Goal: Find specific page/section: Find specific page/section

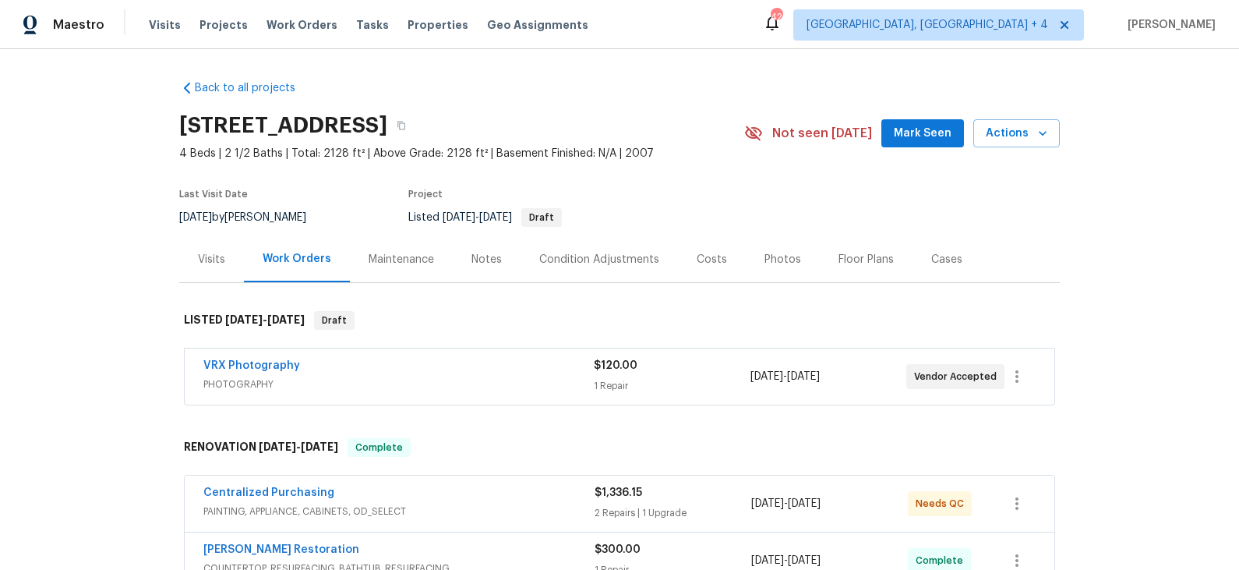
click at [712, 258] on div "Costs" at bounding box center [712, 260] width 30 height 16
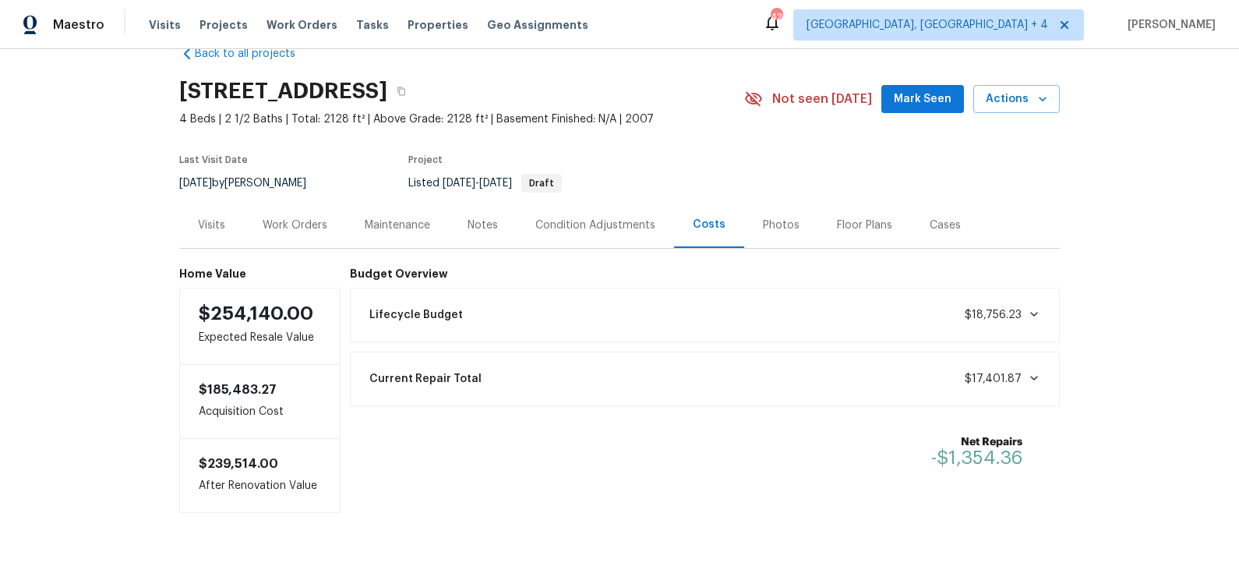
scroll to position [43, 0]
